Goal: Task Accomplishment & Management: Complete application form

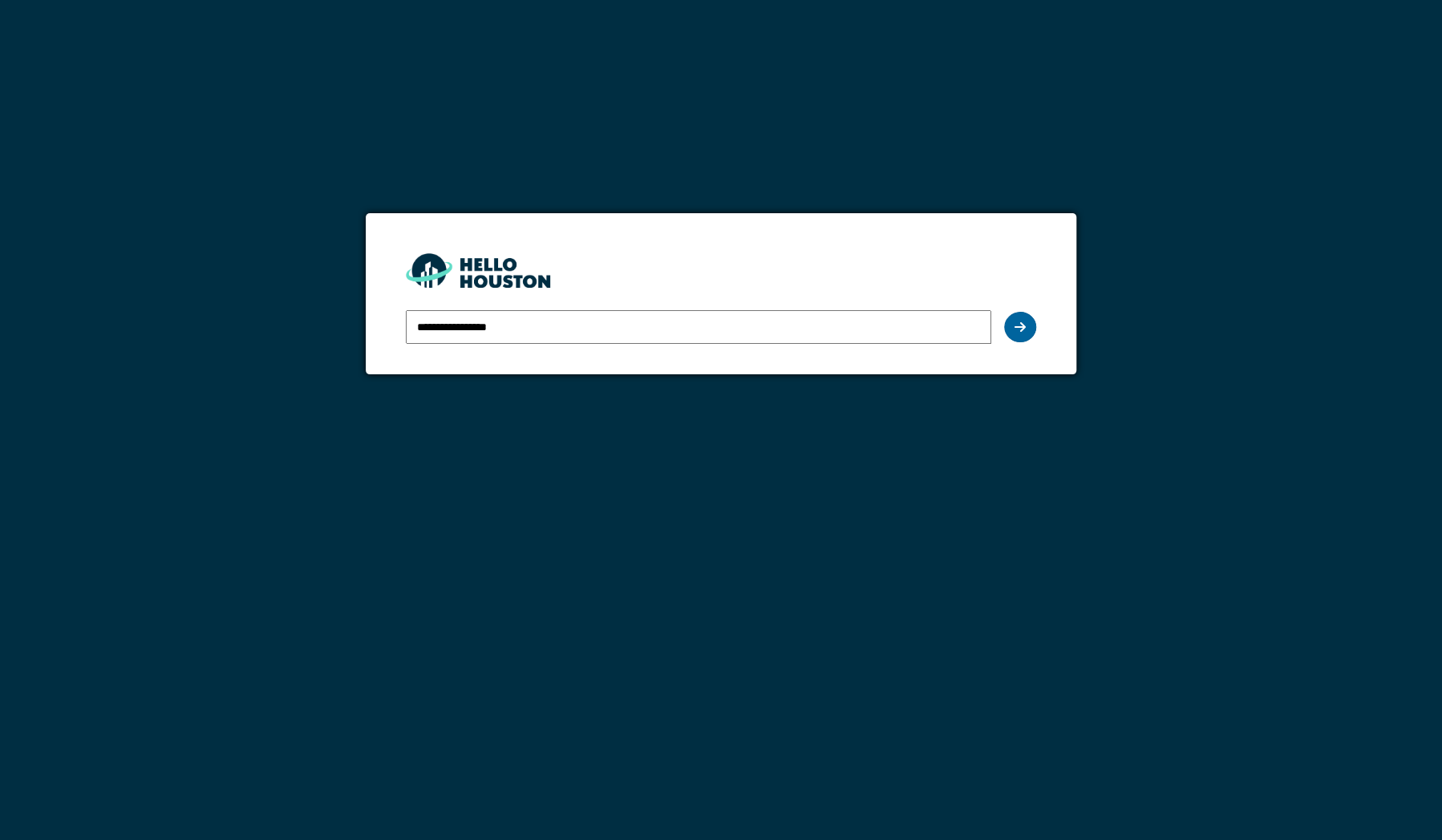
click at [1029, 326] on div at bounding box center [1020, 327] width 32 height 31
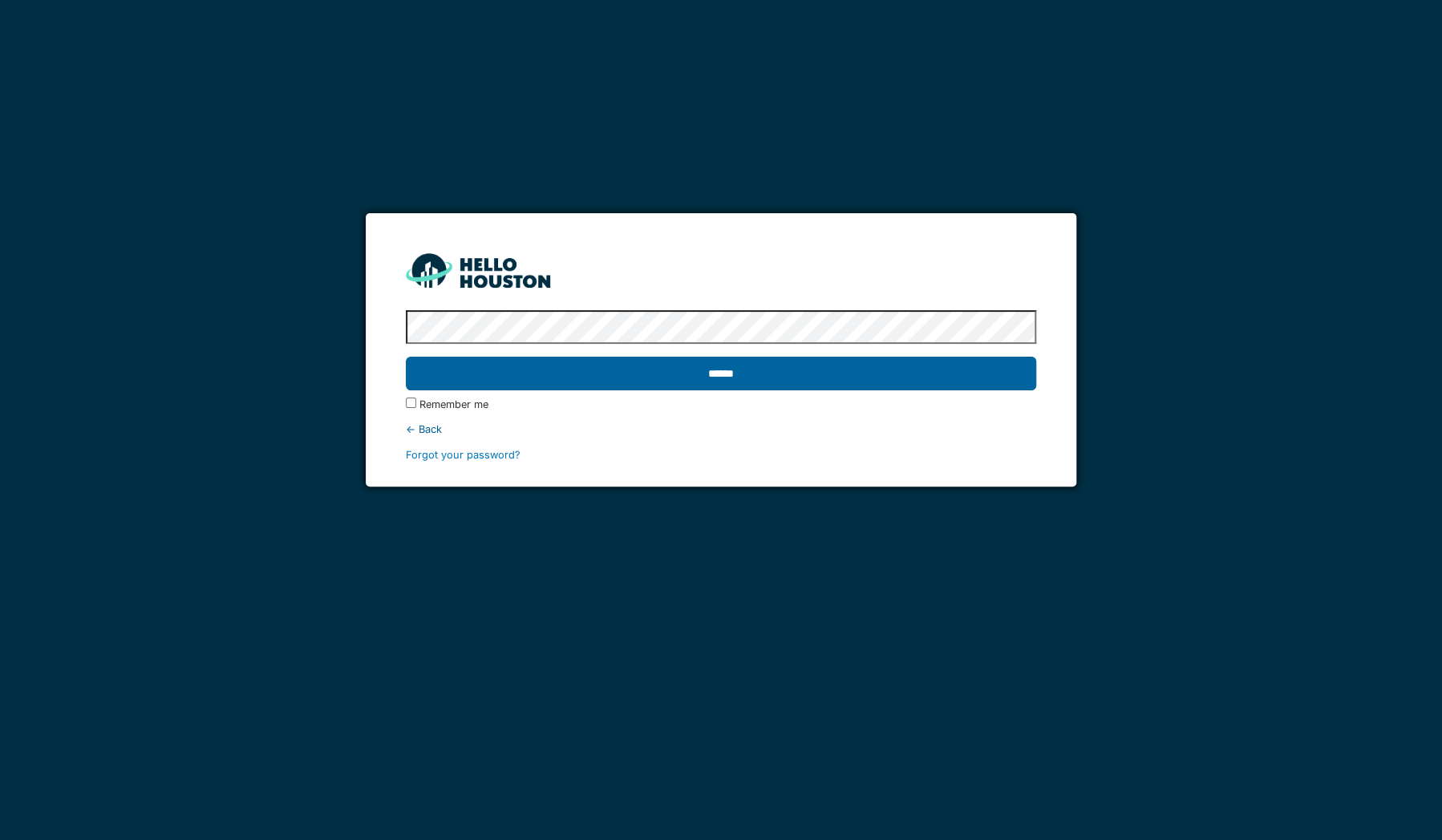
click at [616, 371] on input "******" at bounding box center [721, 374] width 631 height 34
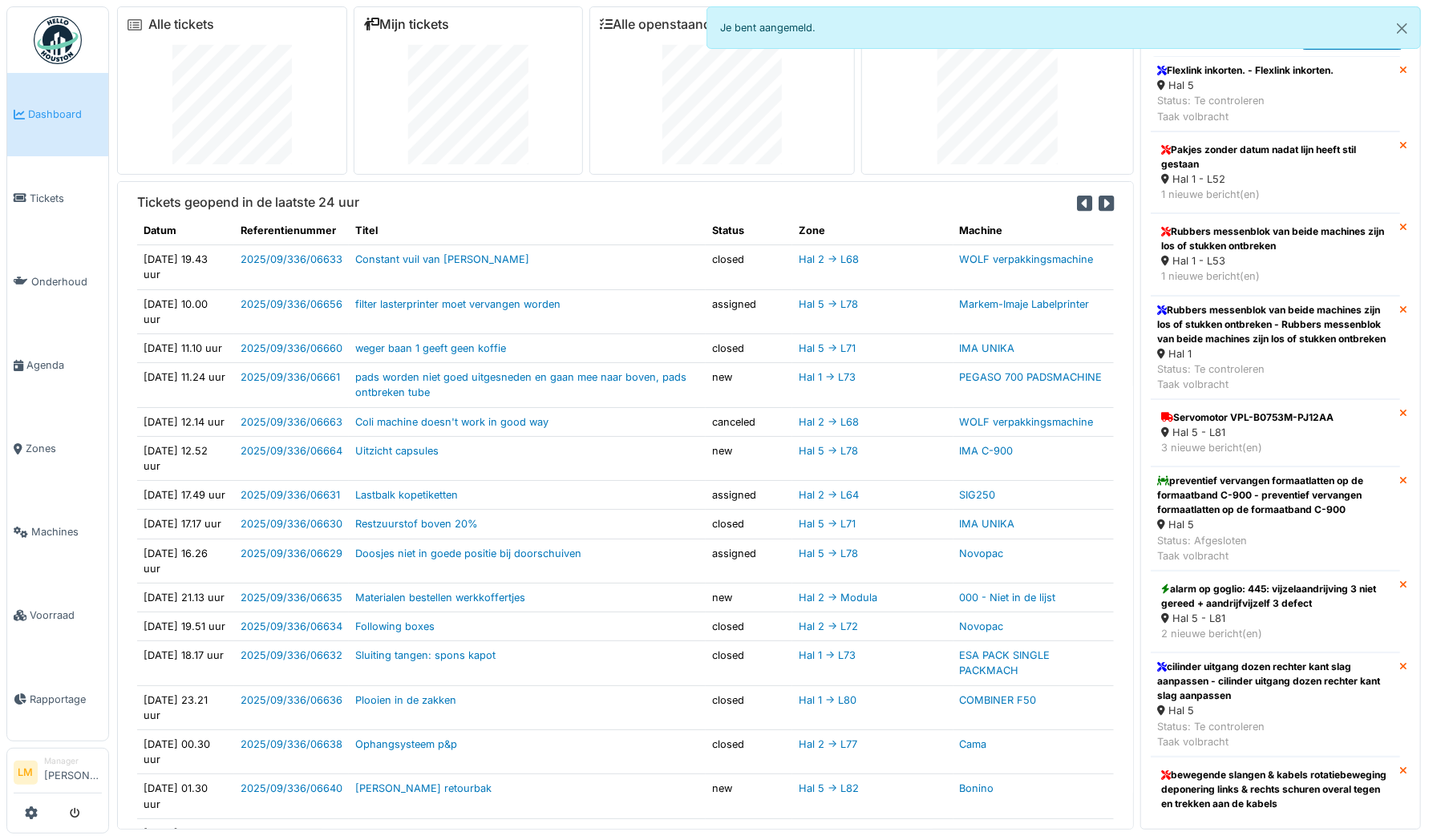
click at [433, 27] on link "Mijn tickets" at bounding box center [407, 24] width 86 height 15
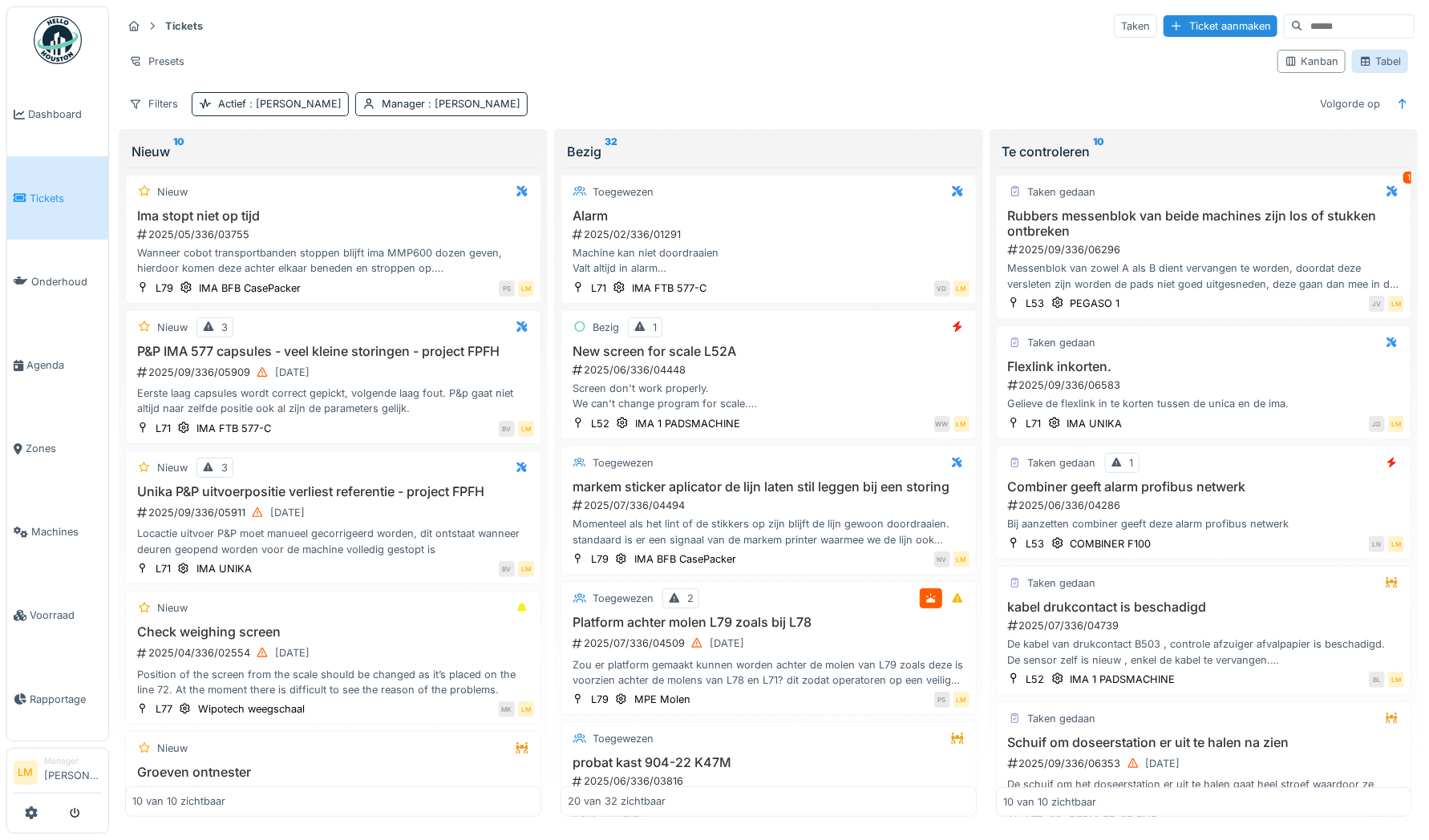
click at [1371, 61] on div "Tabel" at bounding box center [1380, 61] width 42 height 15
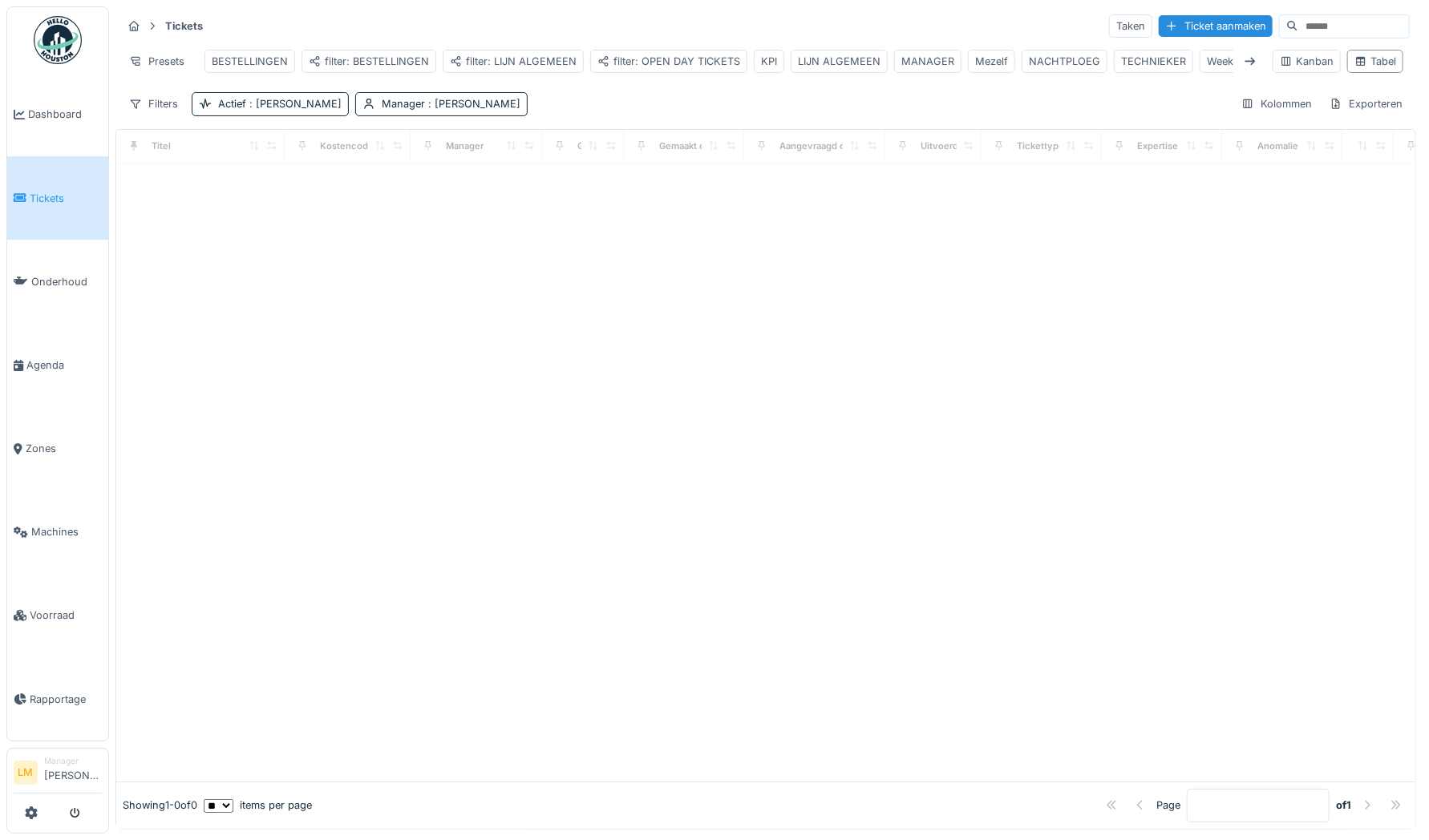
click at [1371, 61] on div "Tabel" at bounding box center [1375, 61] width 42 height 15
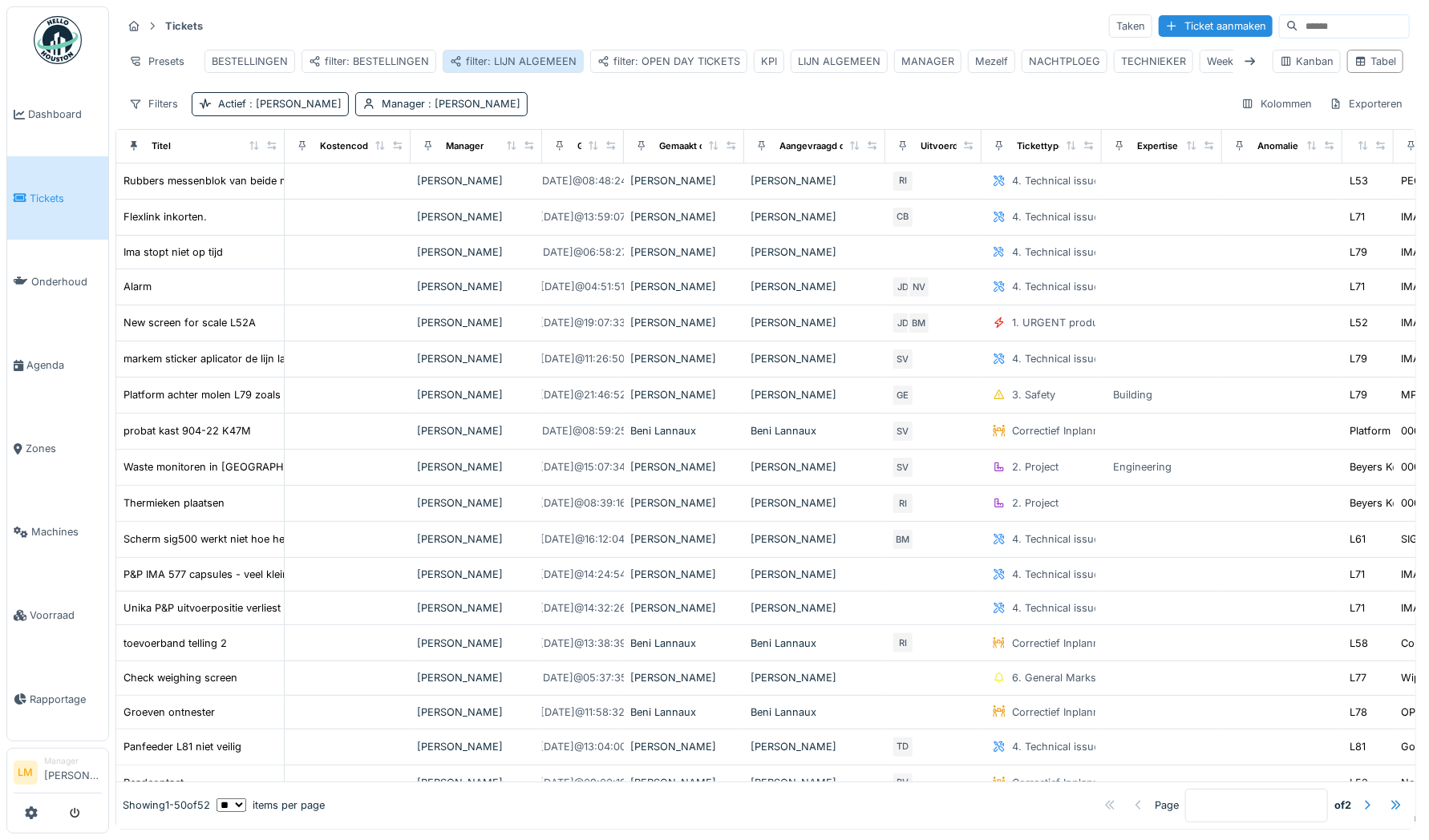
click at [487, 64] on div "filter: LIJN ALGEMEEN" at bounding box center [513, 61] width 127 height 15
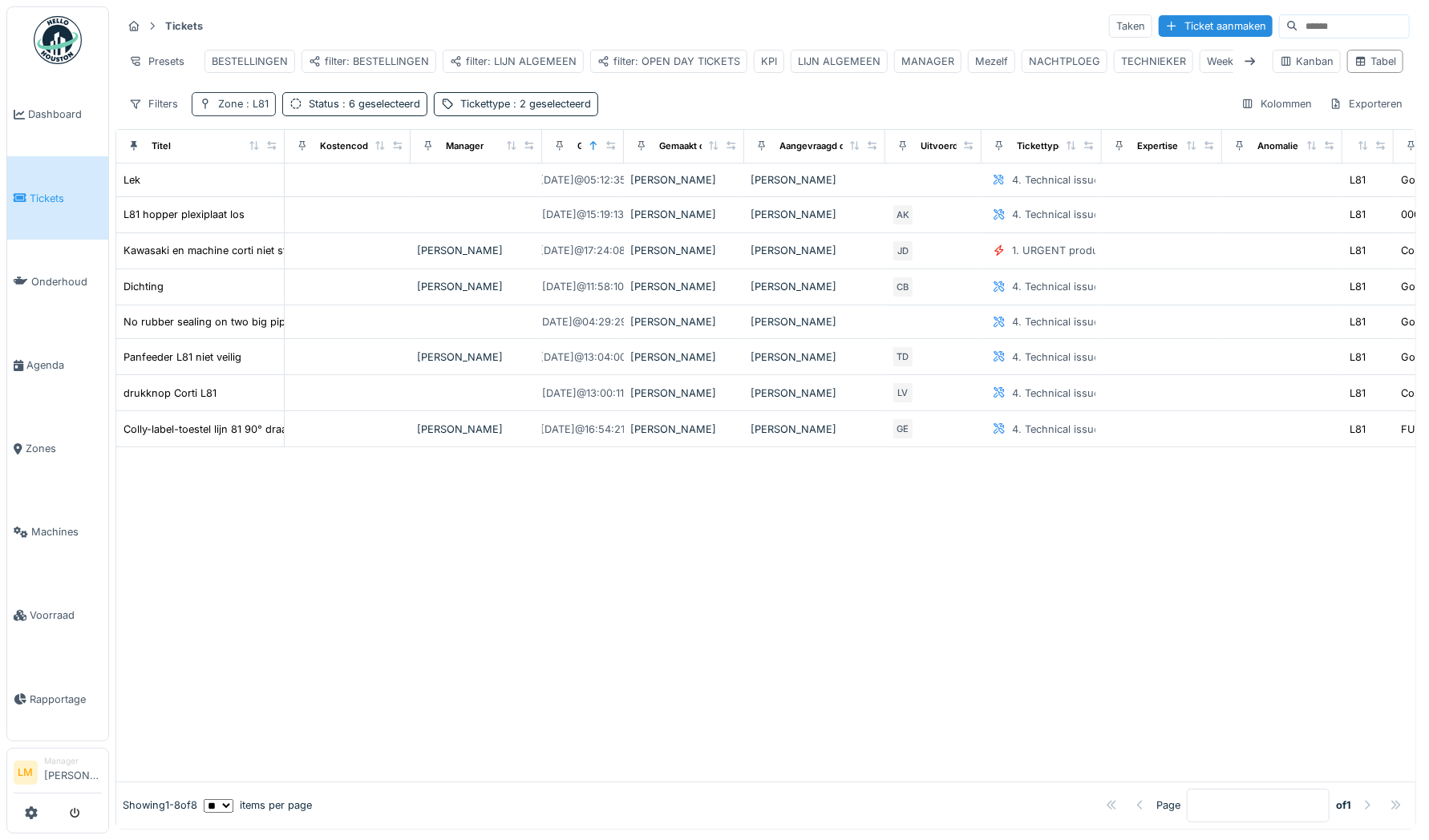
click at [246, 110] on span ": L81" at bounding box center [256, 104] width 26 height 12
click at [233, 182] on icon at bounding box center [233, 184] width 13 height 10
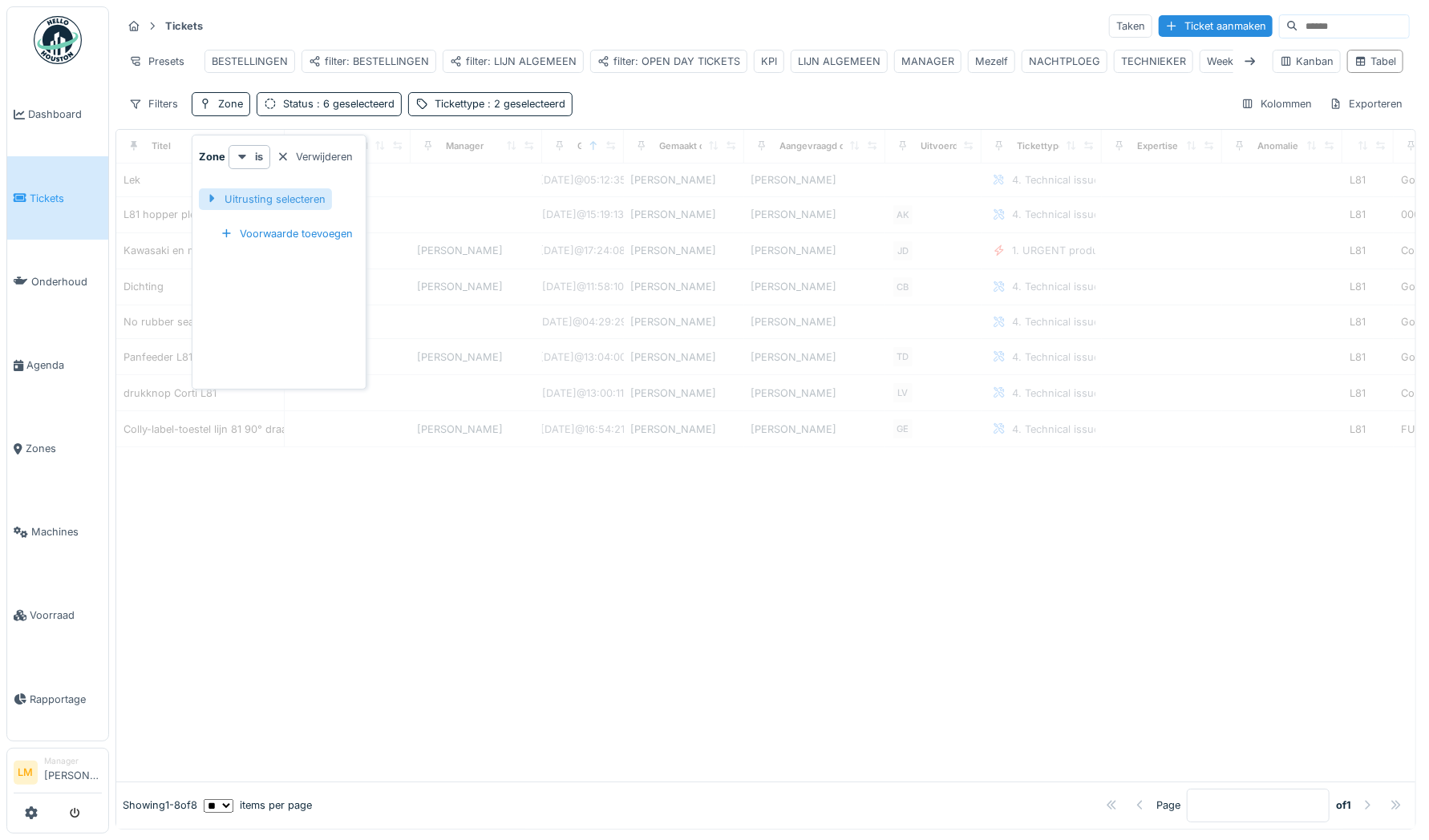
click at [231, 200] on div "Uitrusting selecteren" at bounding box center [265, 199] width 133 height 22
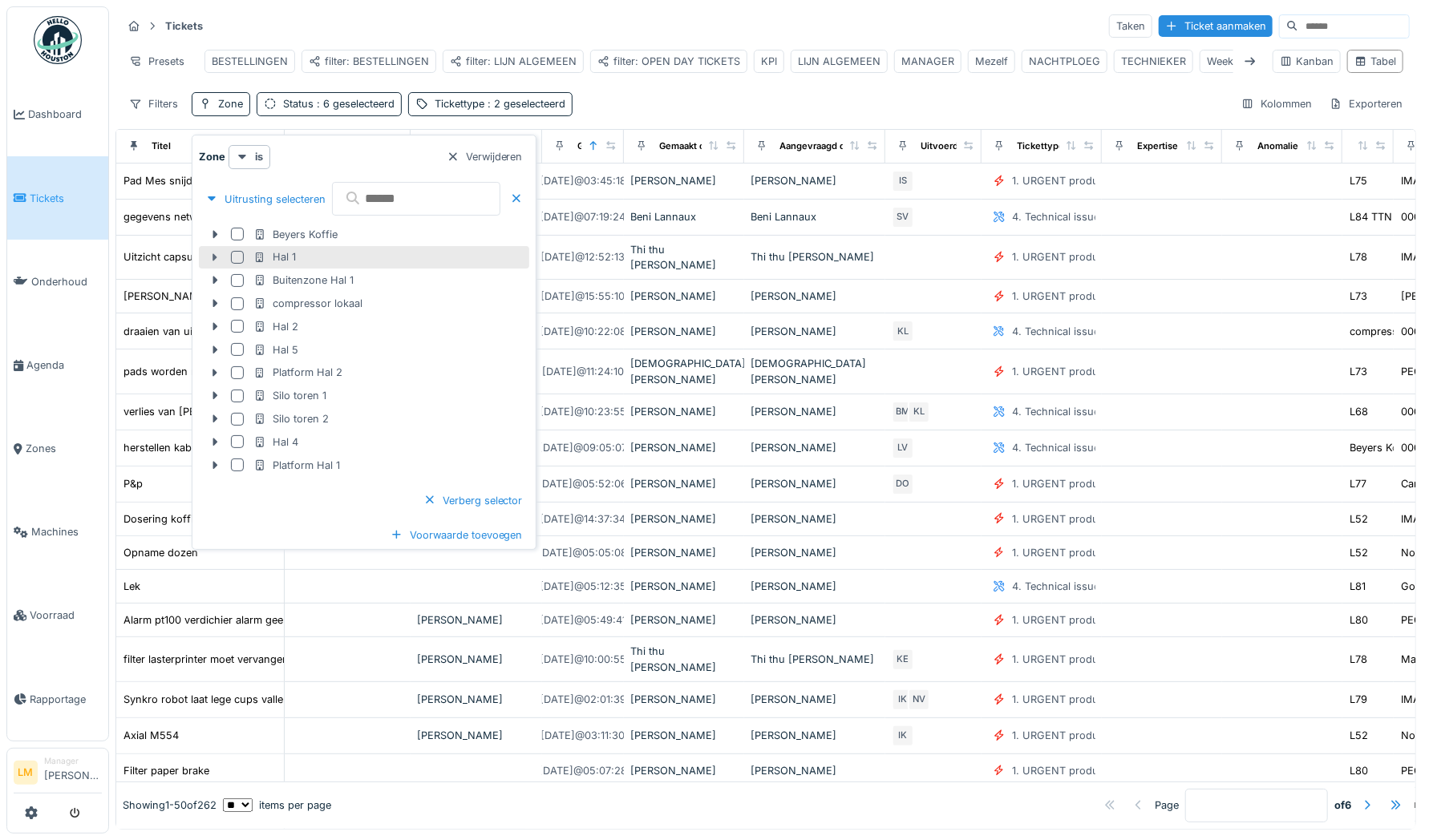
click at [215, 258] on icon at bounding box center [215, 257] width 5 height 8
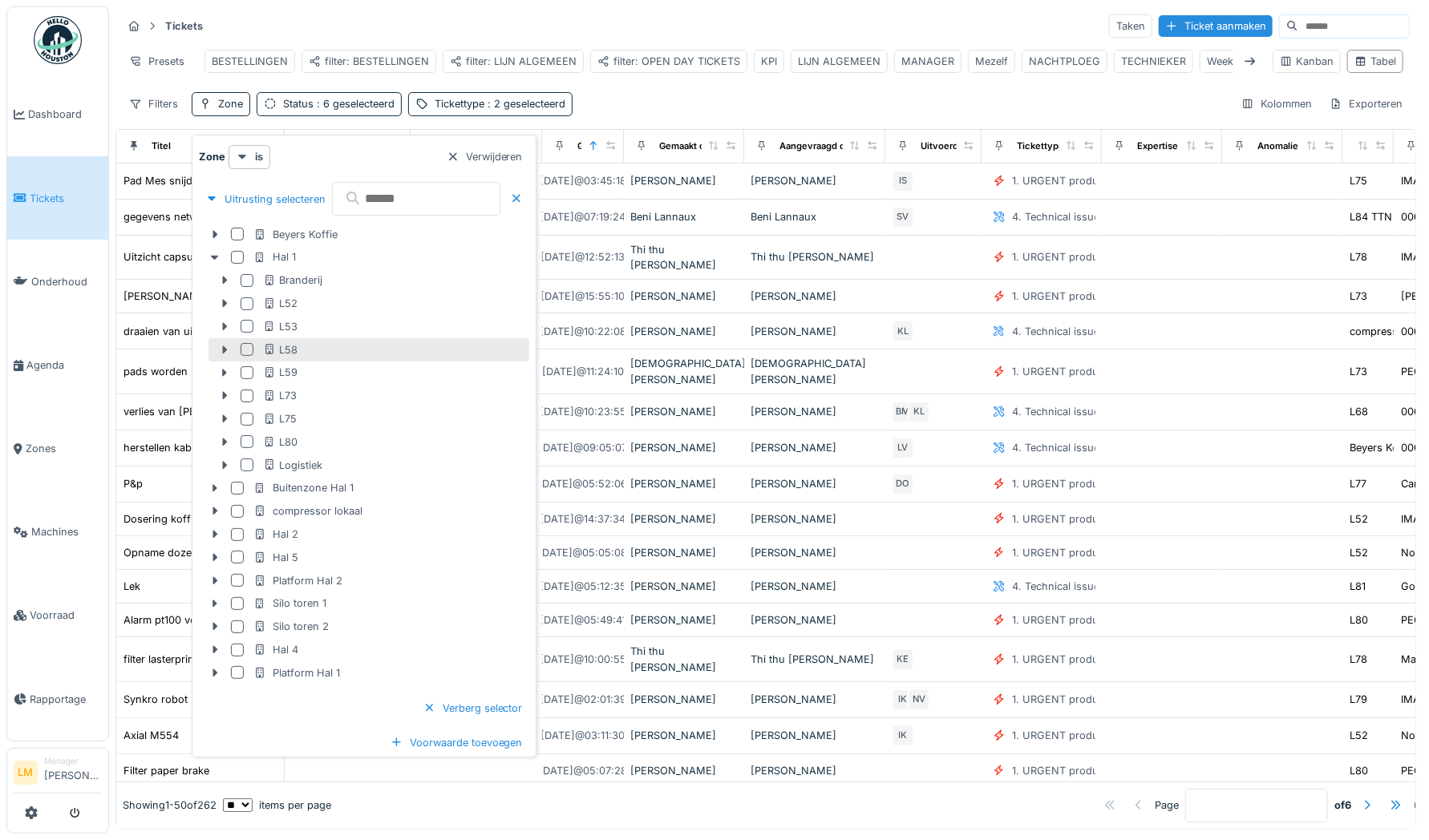
click at [244, 351] on div at bounding box center [247, 350] width 13 height 13
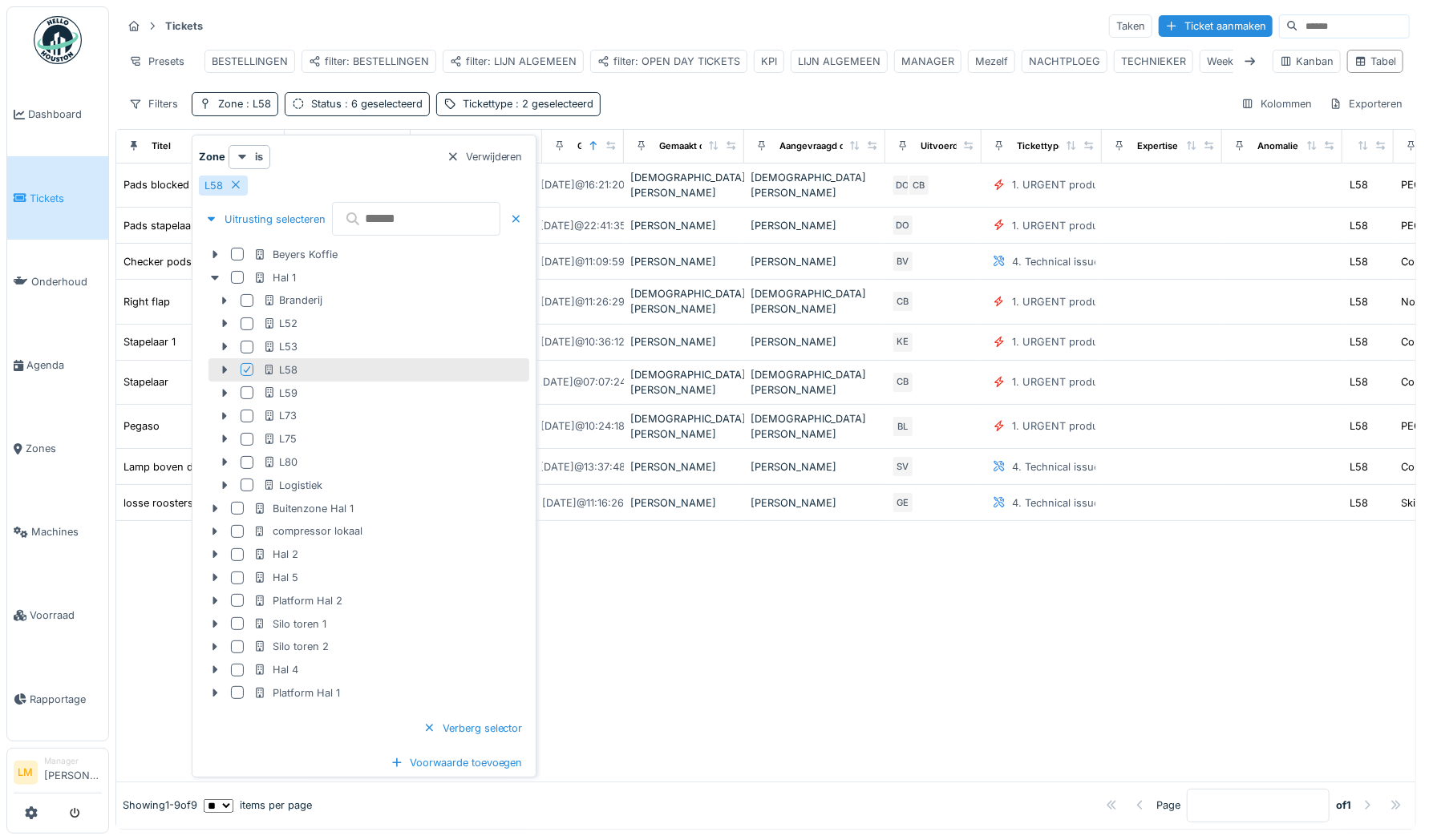
click at [771, 97] on div "Tickets Taken Ticket aanmaken Presets BESTELLINGEN filter: BESTELLINGEN filter:…" at bounding box center [766, 64] width 1300 height 117
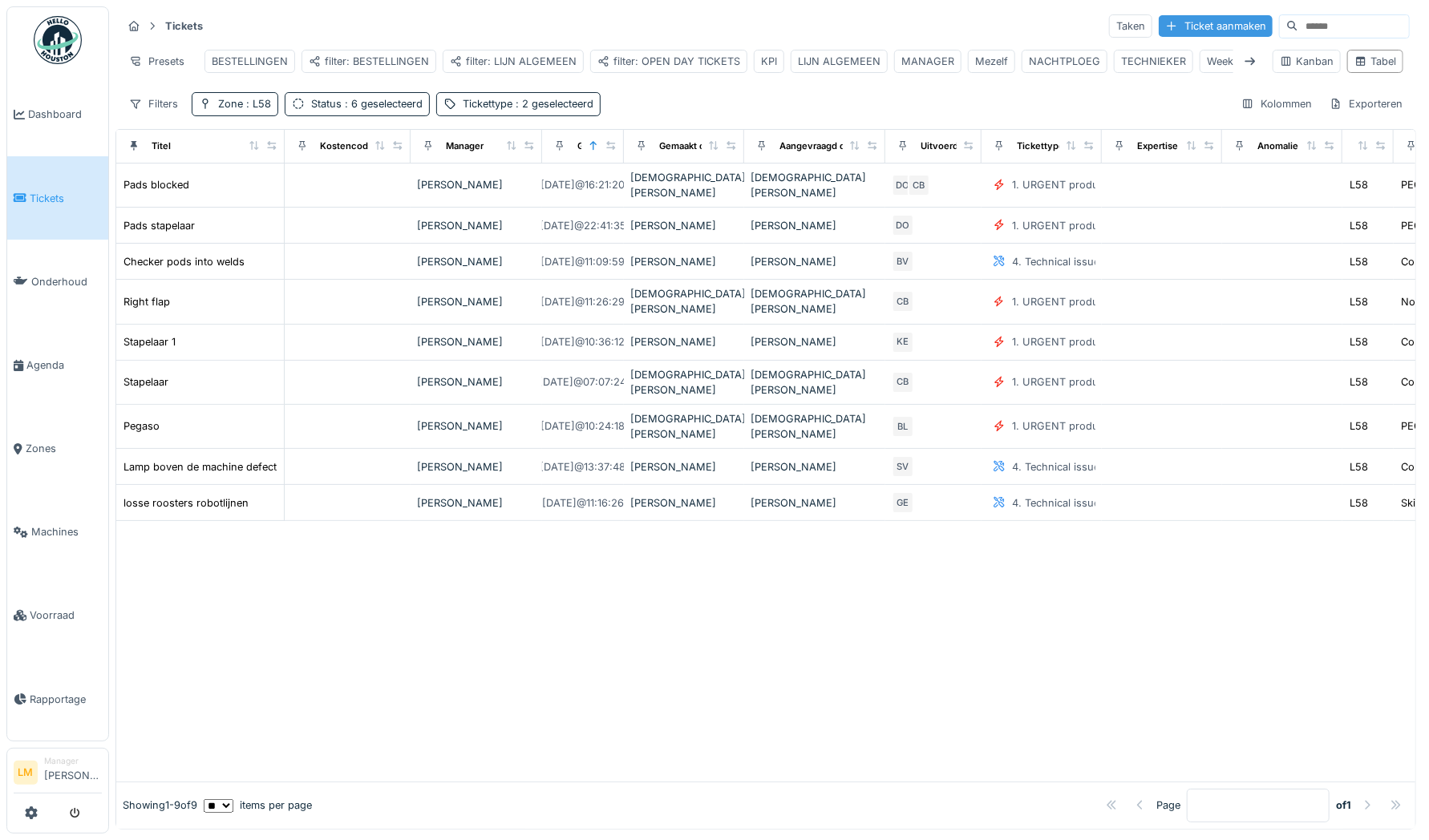
click at [1165, 21] on div at bounding box center [1172, 26] width 13 height 15
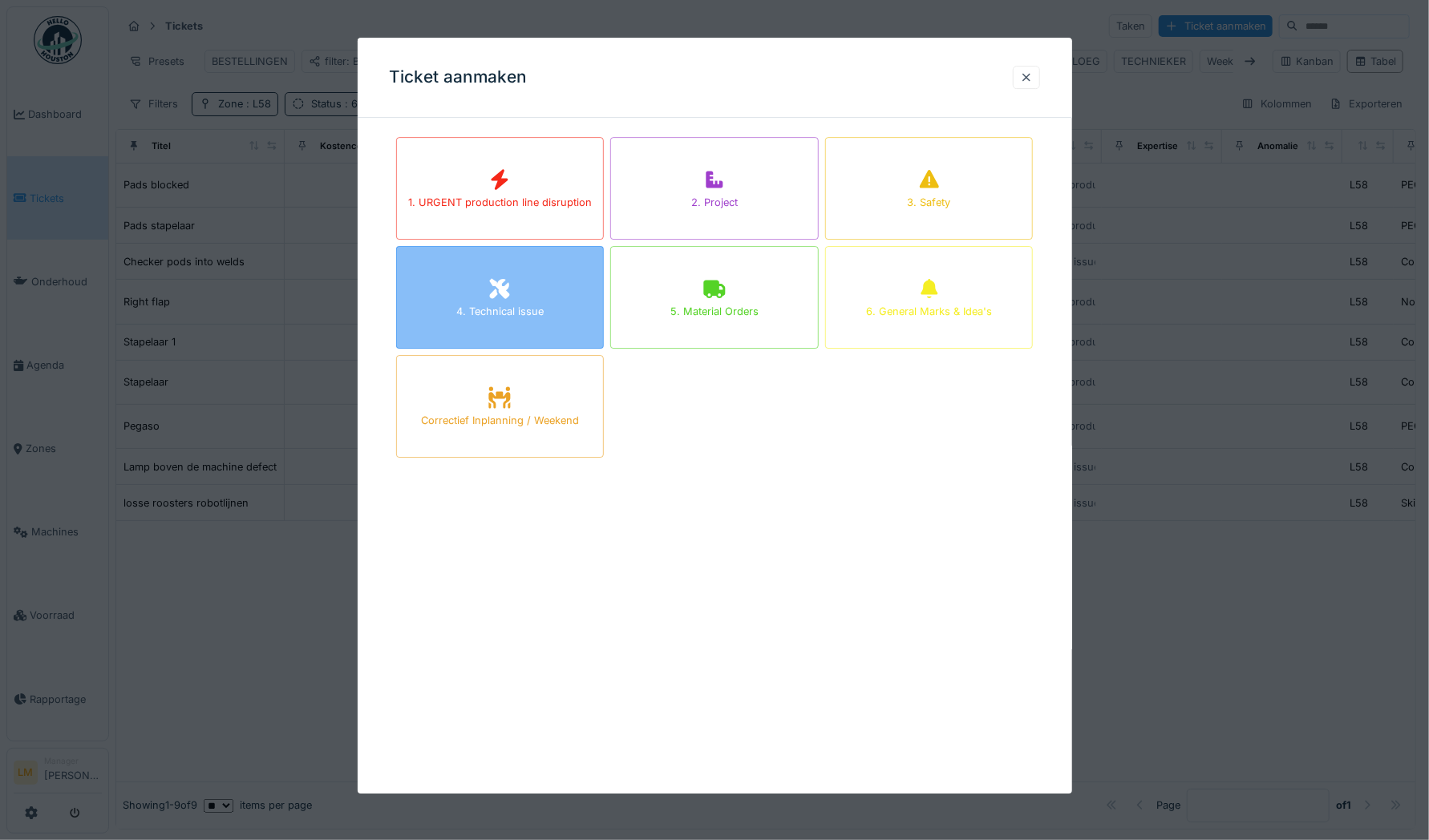
click at [536, 281] on div "4. Technical issue" at bounding box center [500, 297] width 208 height 103
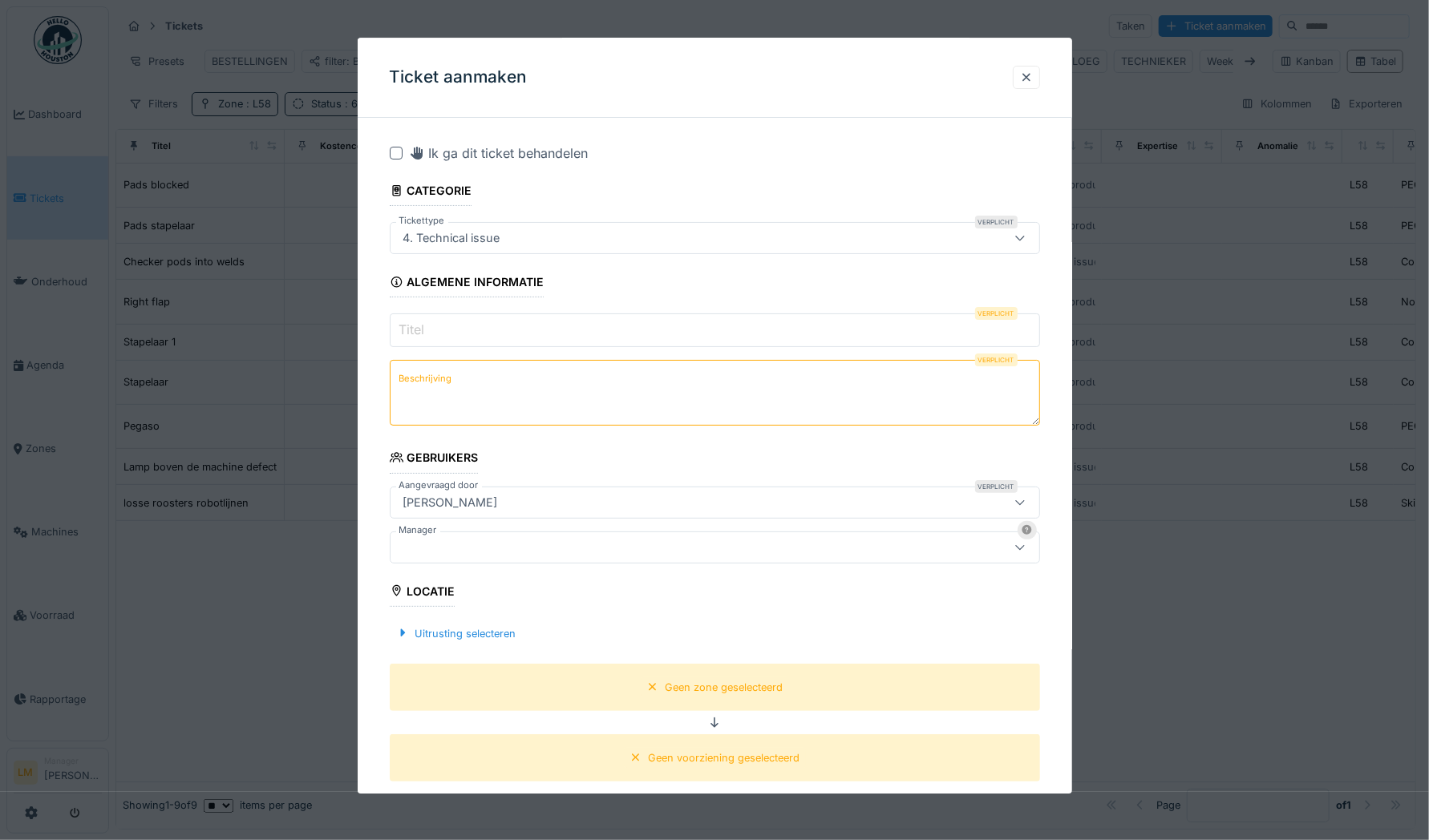
click at [464, 378] on textarea "Beschrijving" at bounding box center [715, 393] width 651 height 66
click at [421, 328] on label "Titel" at bounding box center [413, 330] width 32 height 19
click at [421, 328] on input "Titel" at bounding box center [715, 330] width 651 height 34
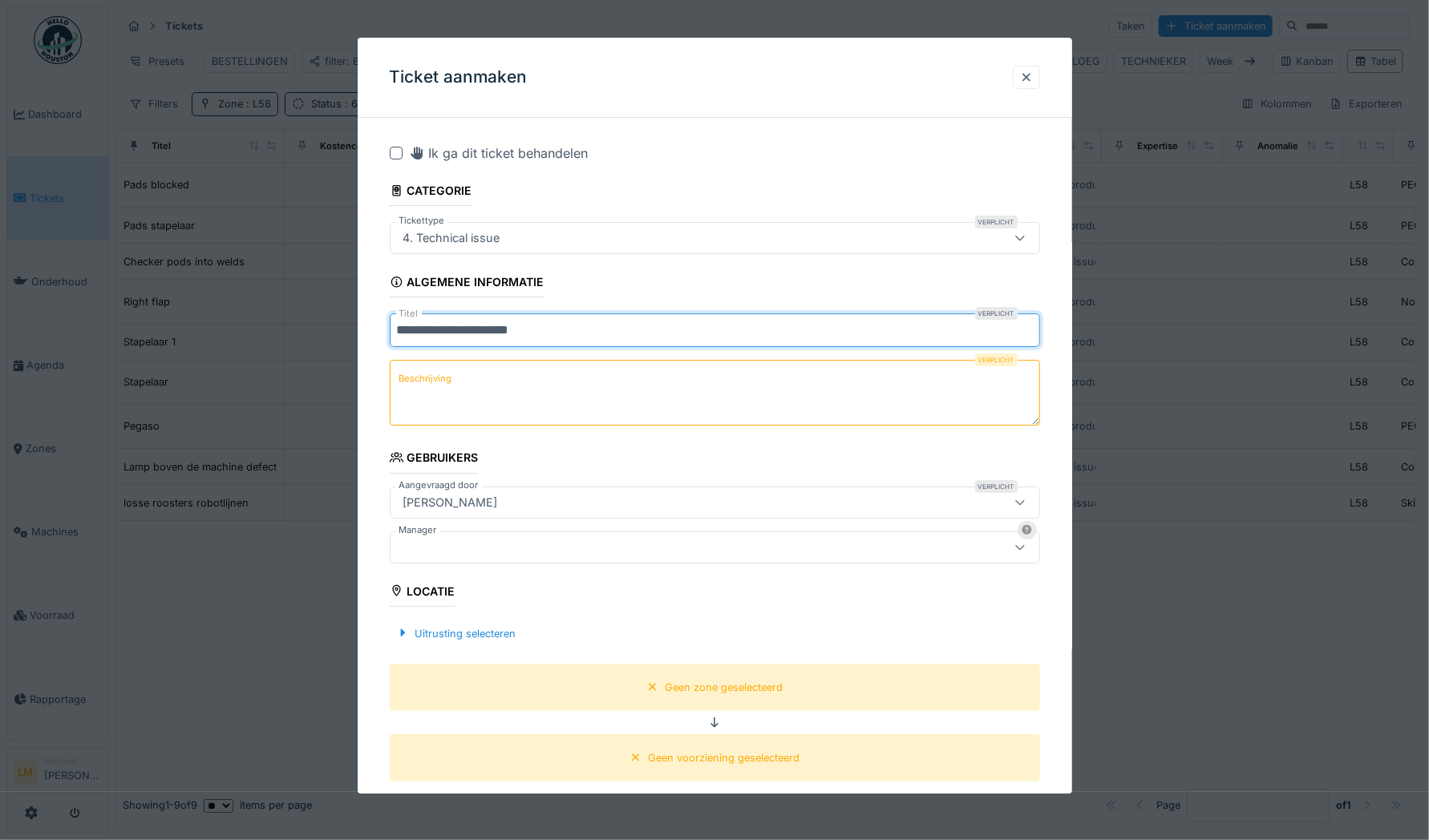
type input "**********"
click at [536, 395] on textarea "Beschrijving" at bounding box center [715, 393] width 651 height 66
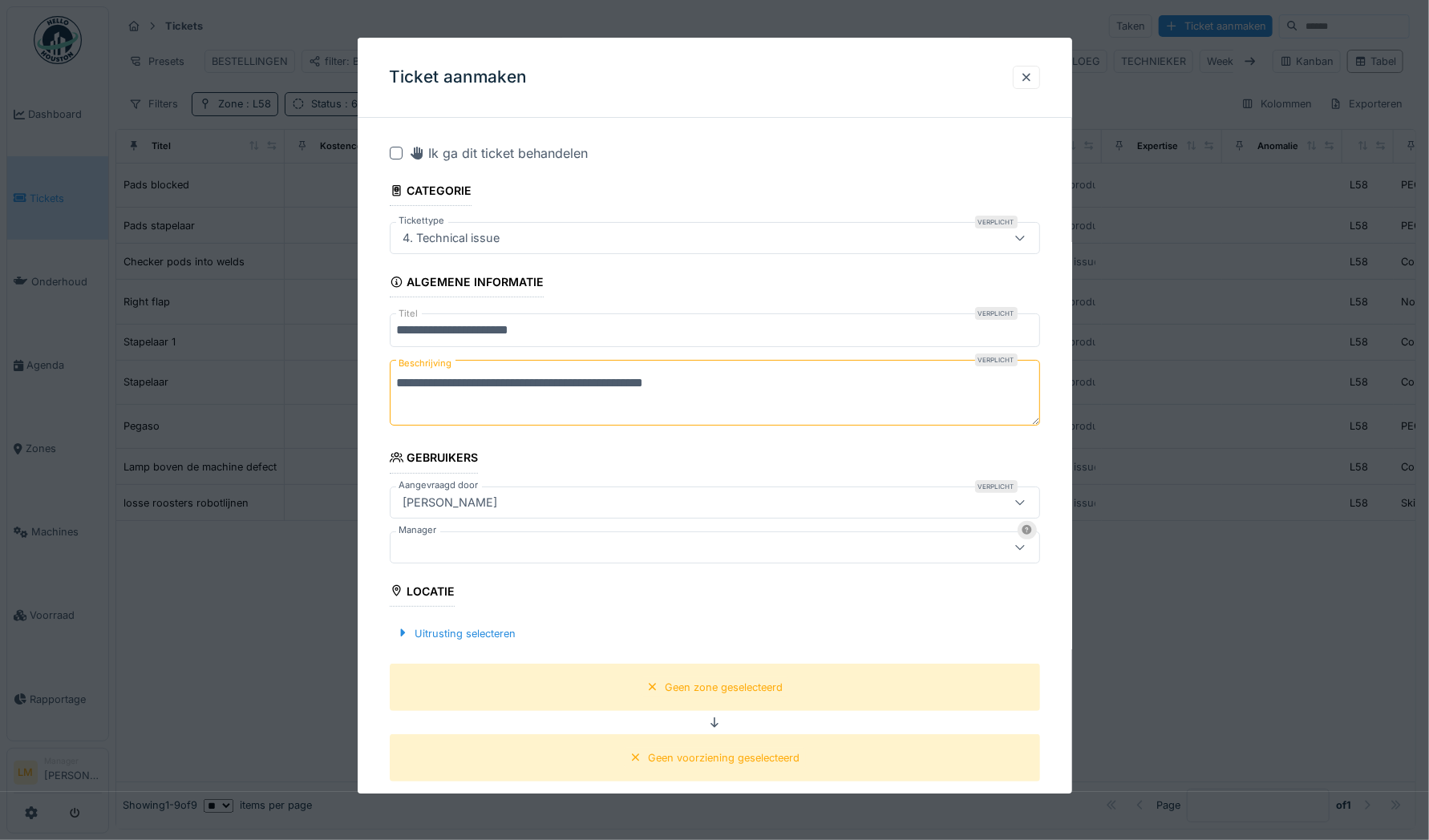
type textarea "**********"
click at [510, 555] on div at bounding box center [715, 547] width 651 height 32
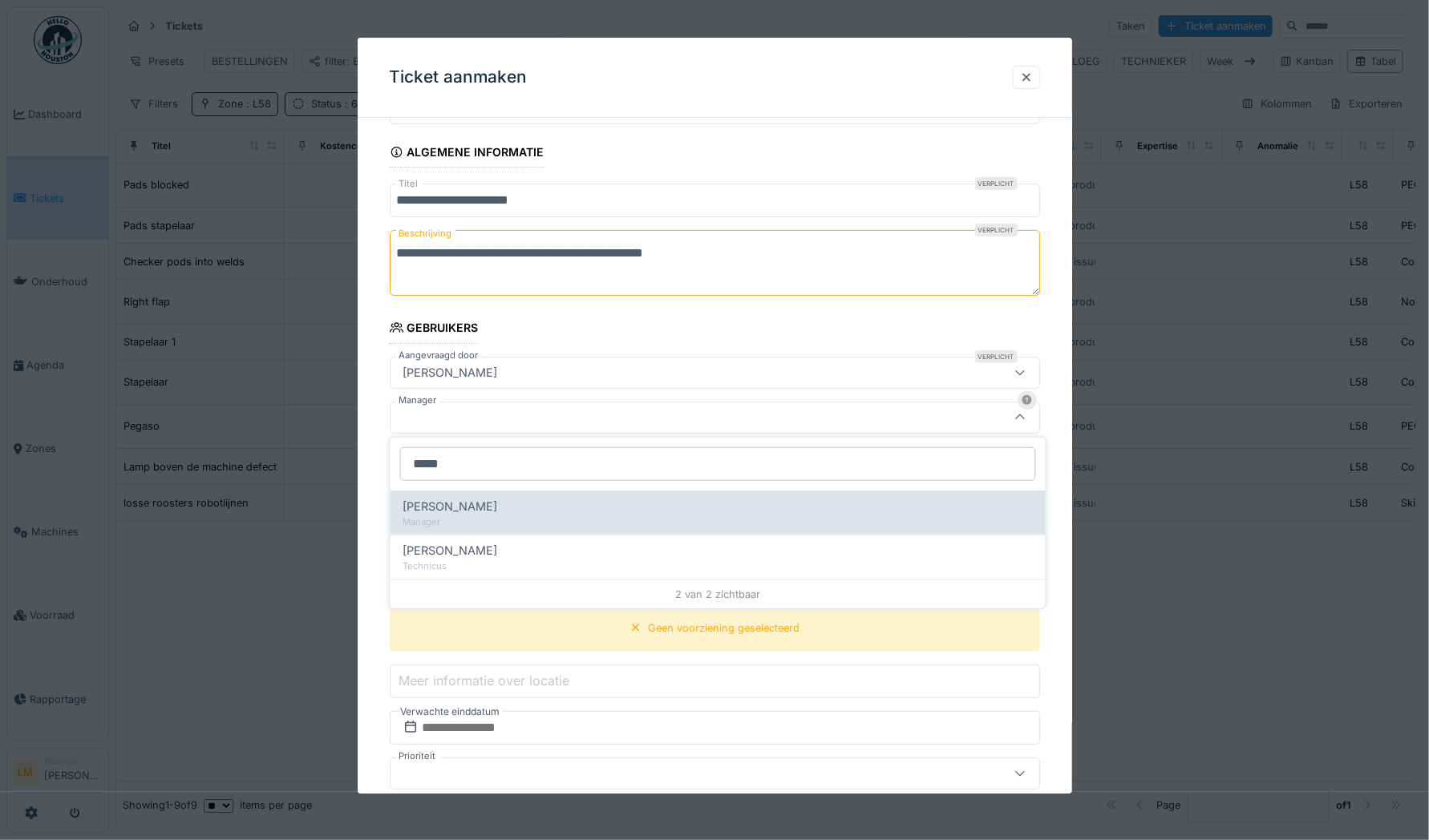
type input "*****"
click at [455, 503] on span "Laurens Macris" at bounding box center [451, 506] width 95 height 18
type input "****"
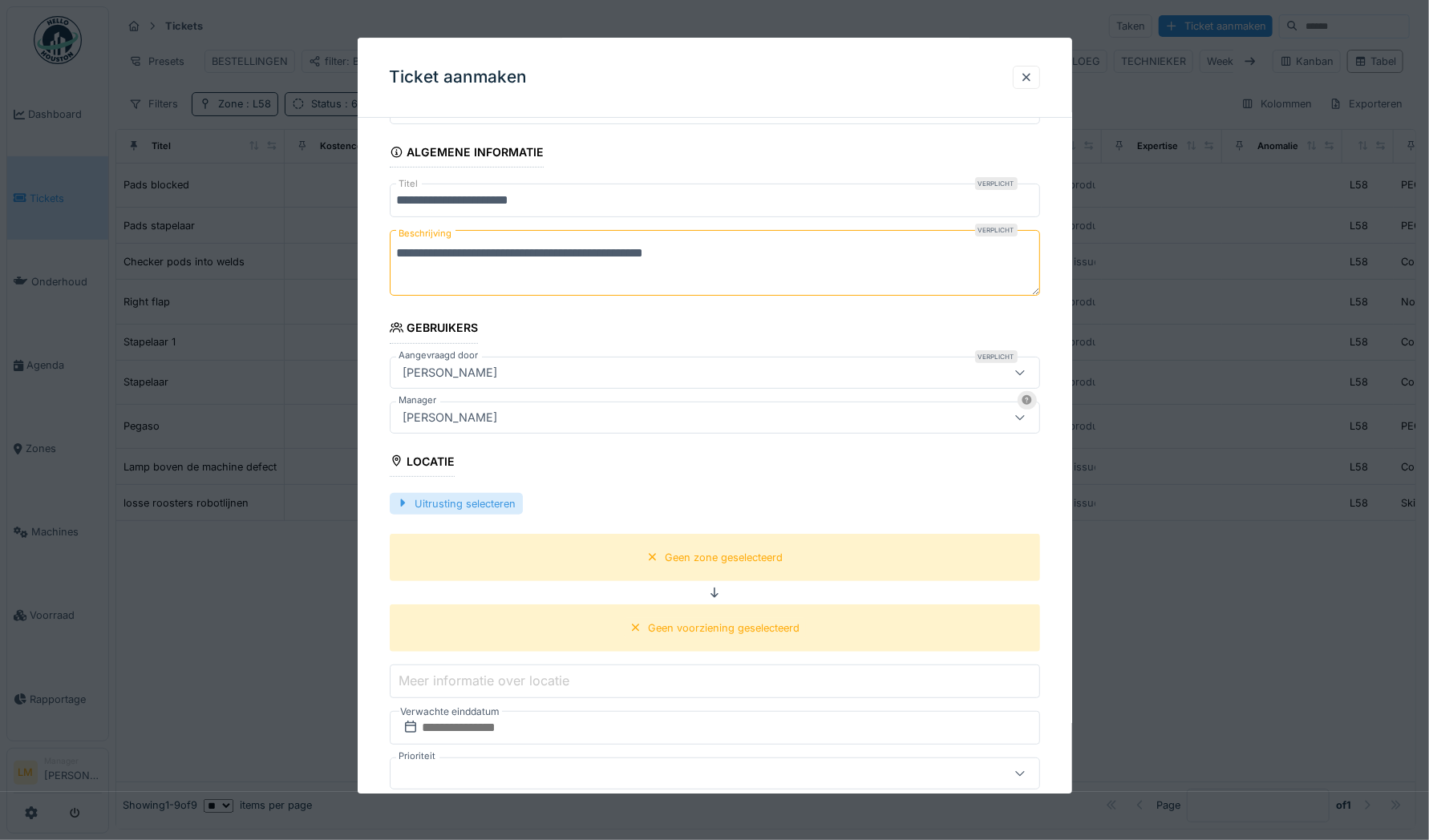
click at [451, 496] on div "Uitrusting selecteren" at bounding box center [457, 503] width 133 height 22
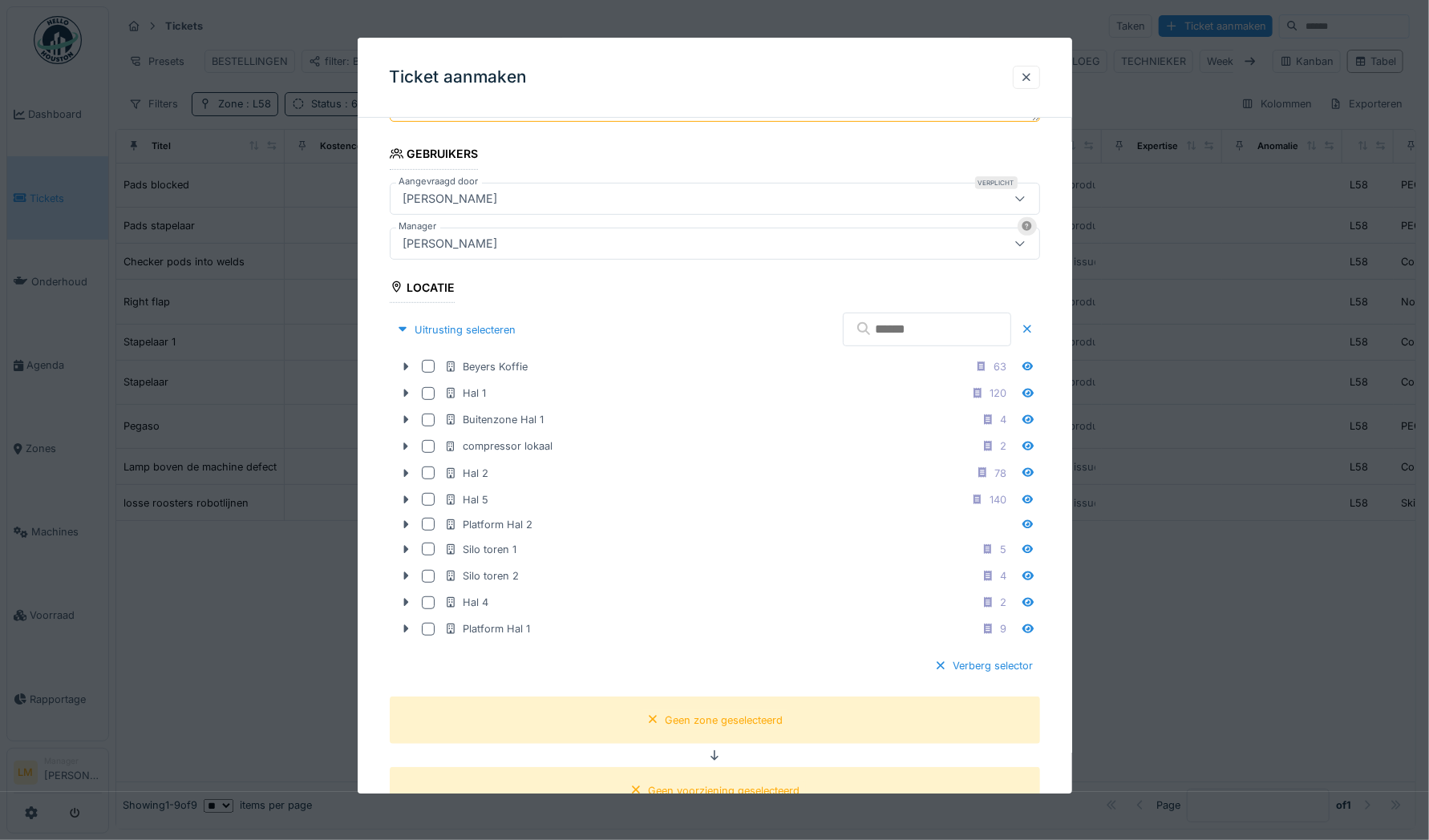
scroll to position [310, 0]
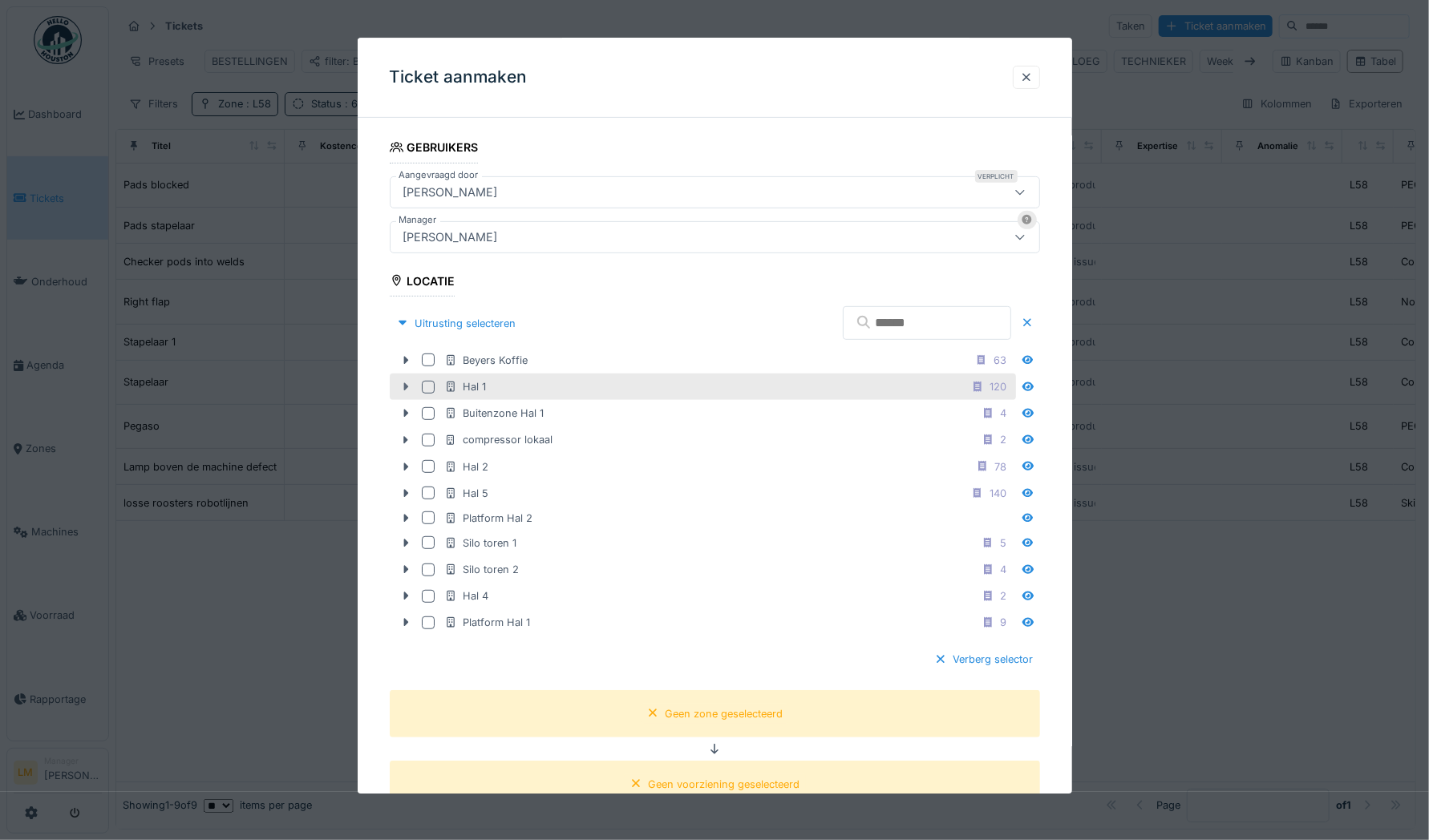
click at [408, 384] on icon at bounding box center [406, 387] width 5 height 8
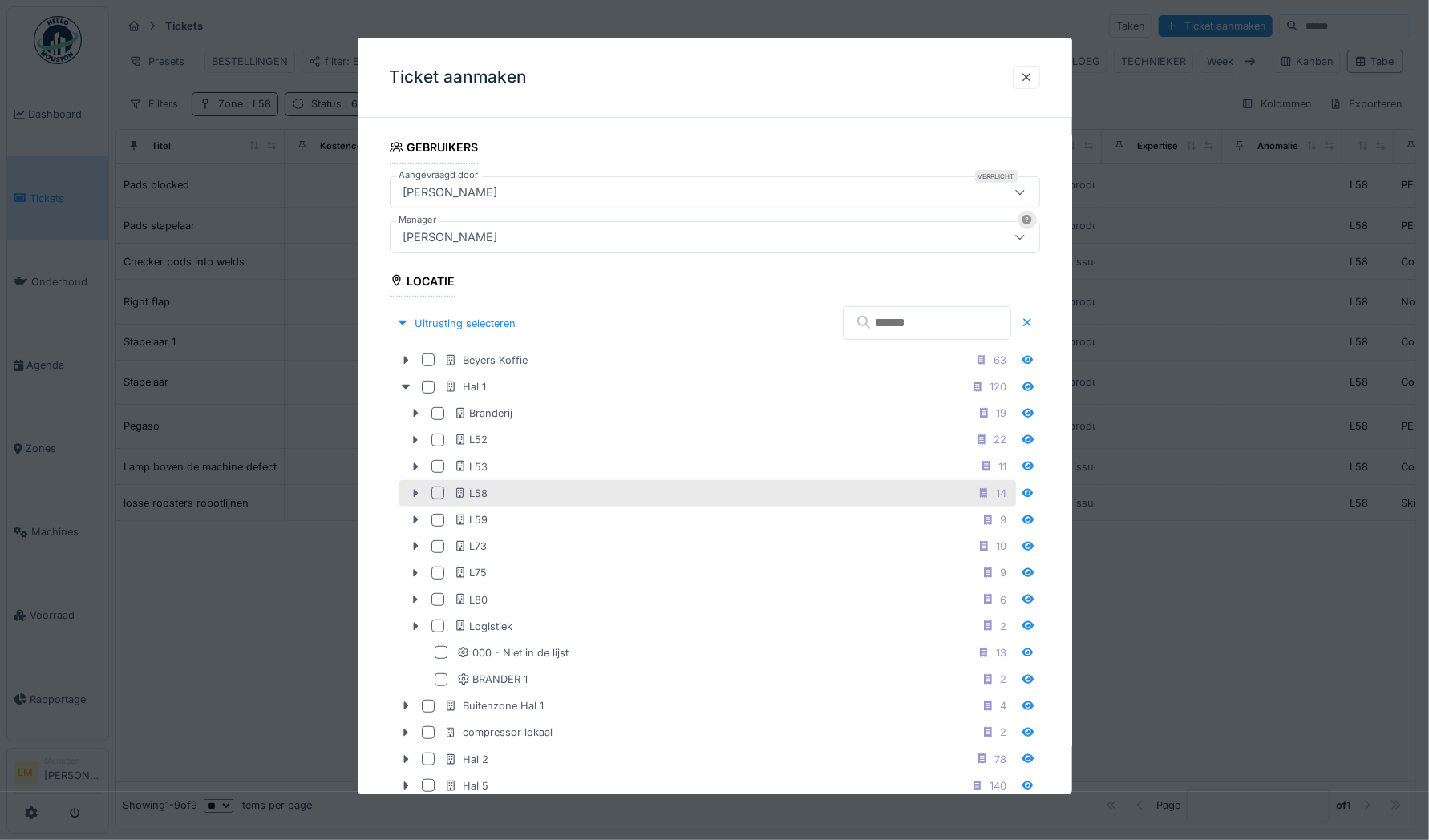
click at [414, 490] on icon at bounding box center [415, 494] width 5 height 8
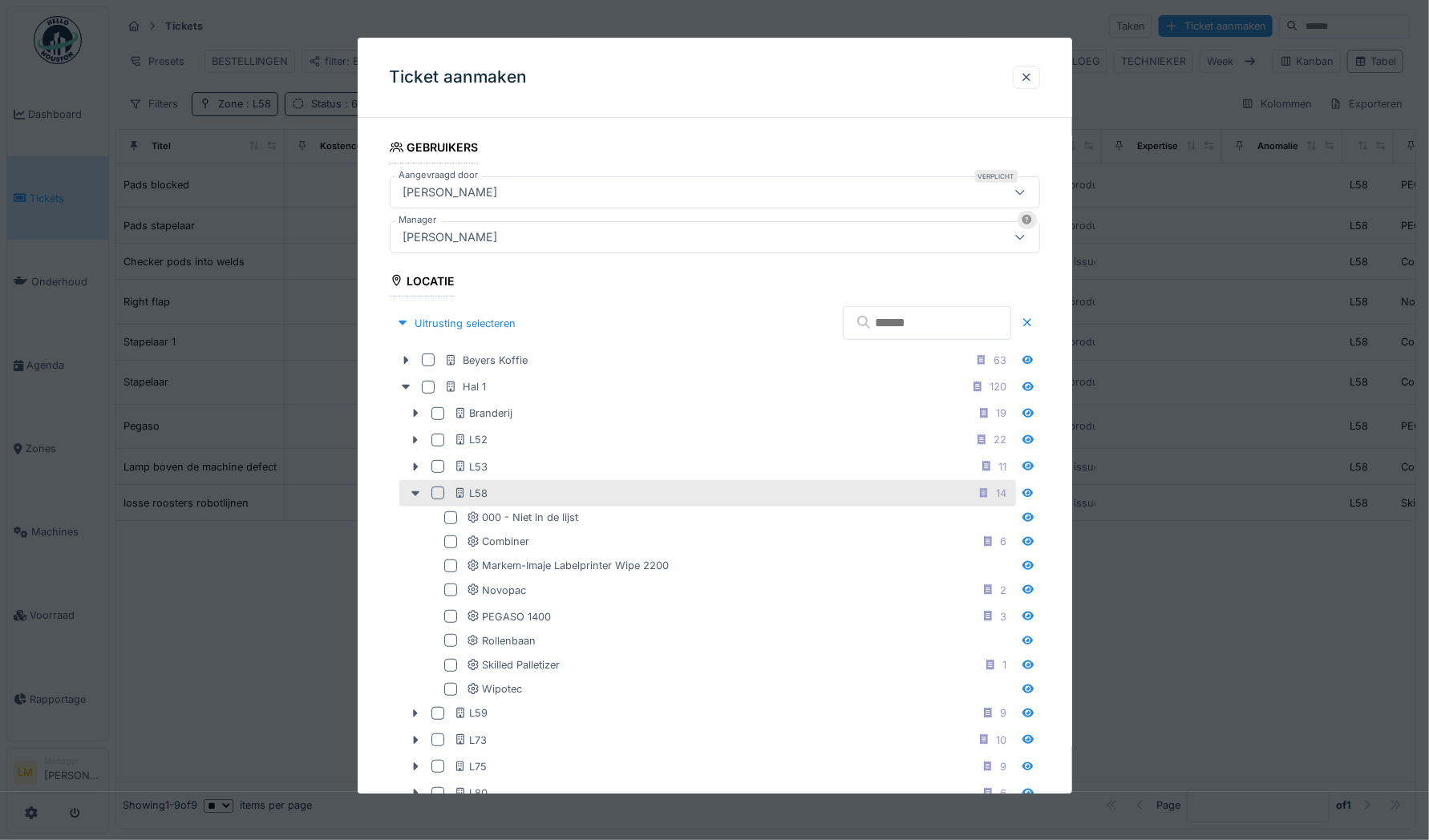
click at [438, 488] on div at bounding box center [437, 494] width 13 height 13
click at [452, 514] on div at bounding box center [450, 518] width 13 height 13
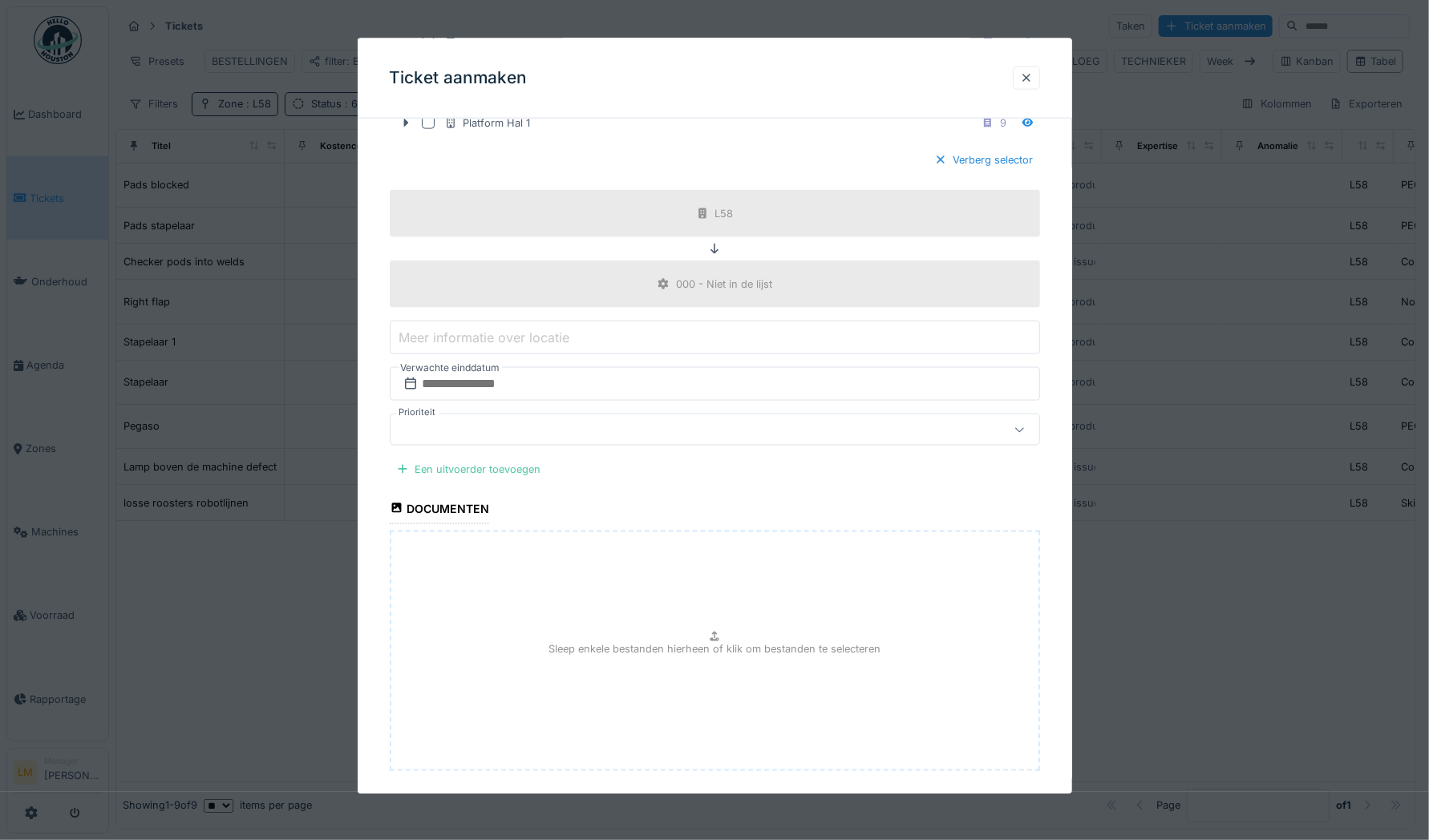
scroll to position [1366, 0]
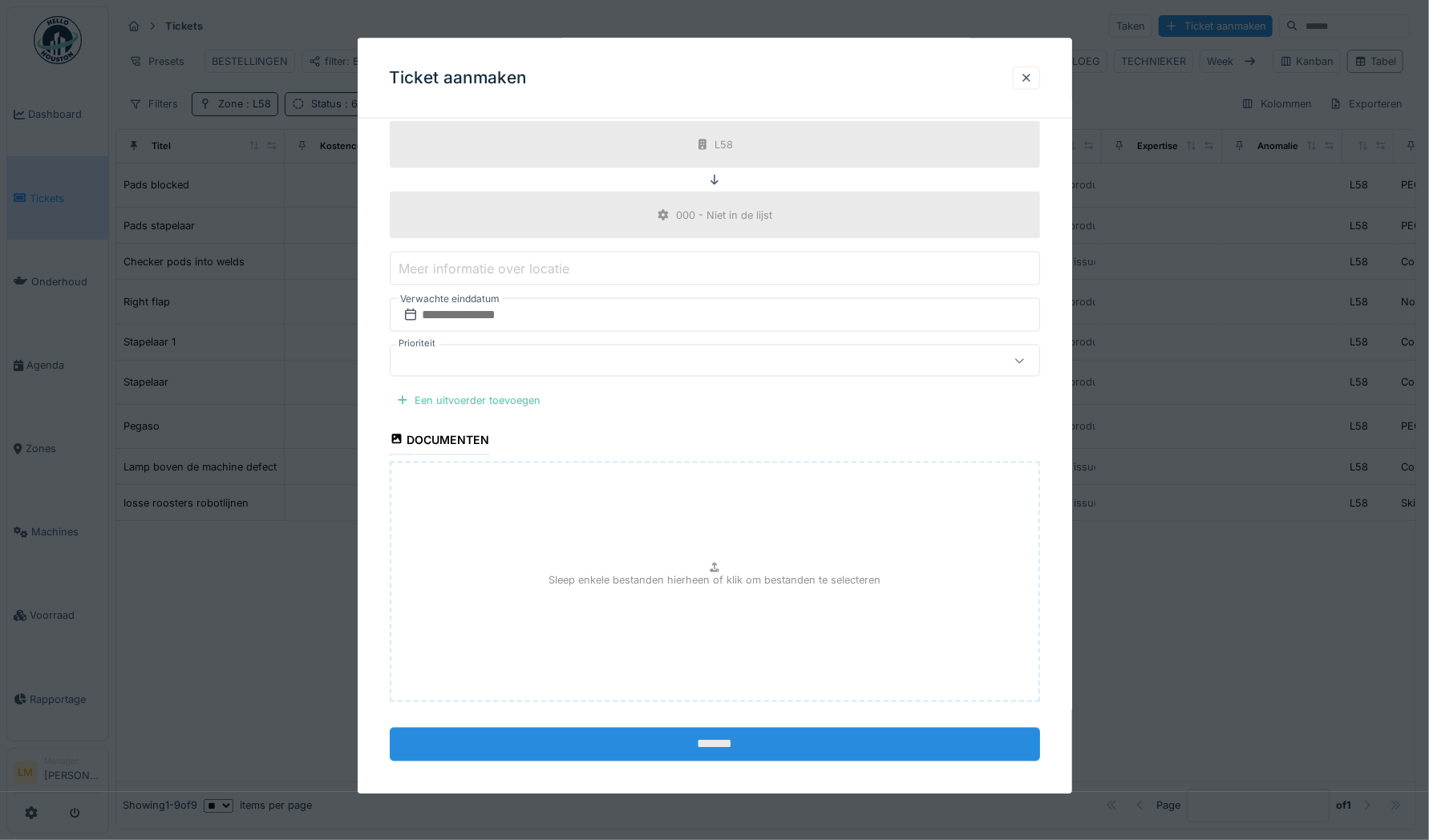
click at [665, 734] on input "*******" at bounding box center [715, 744] width 651 height 34
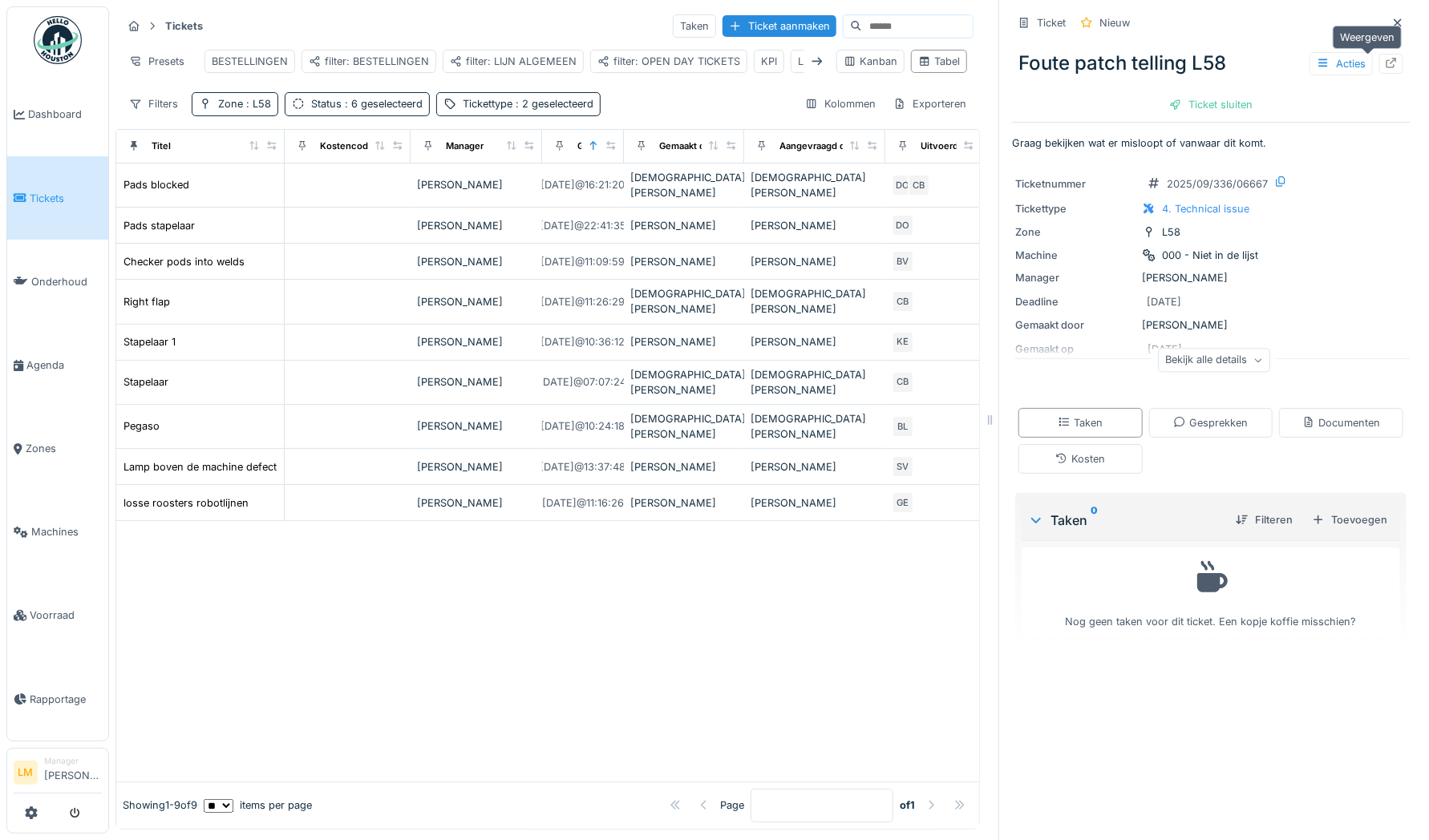
click at [1386, 62] on icon at bounding box center [1391, 63] width 10 height 10
